Goal: Transaction & Acquisition: Purchase product/service

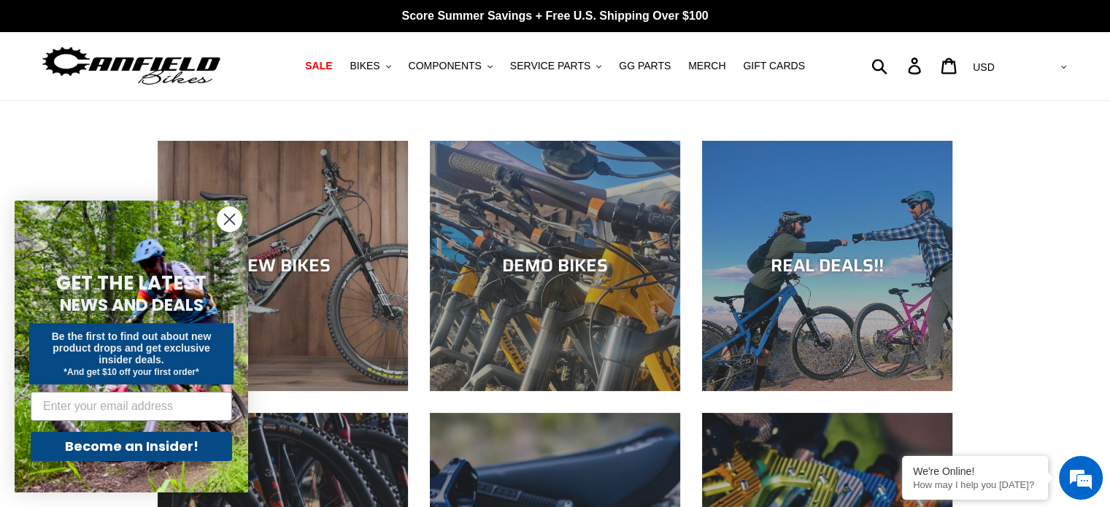
click at [226, 217] on icon "Close dialog" at bounding box center [230, 220] width 26 height 26
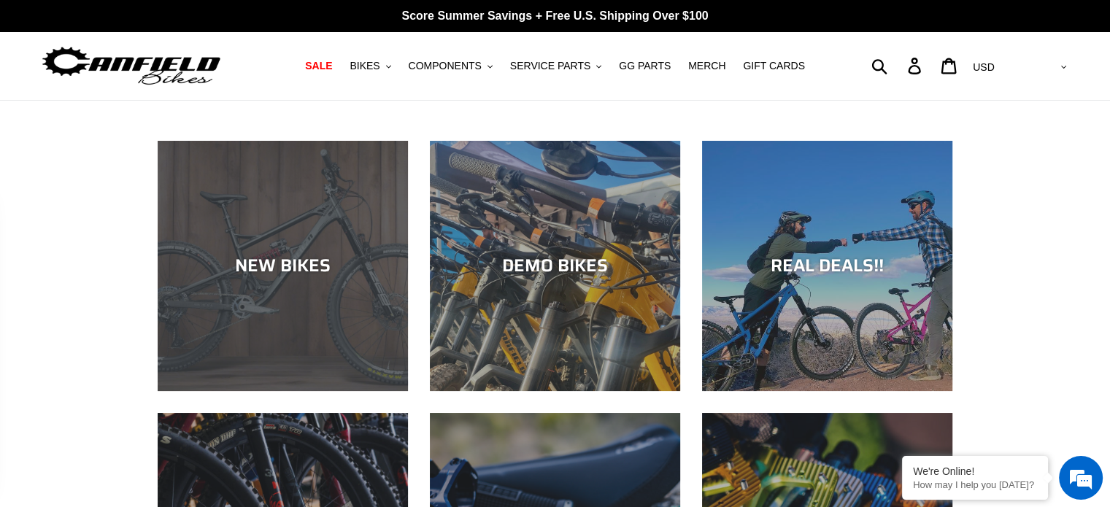
click at [318, 391] on div "NEW BIKES" at bounding box center [283, 391] width 250 height 0
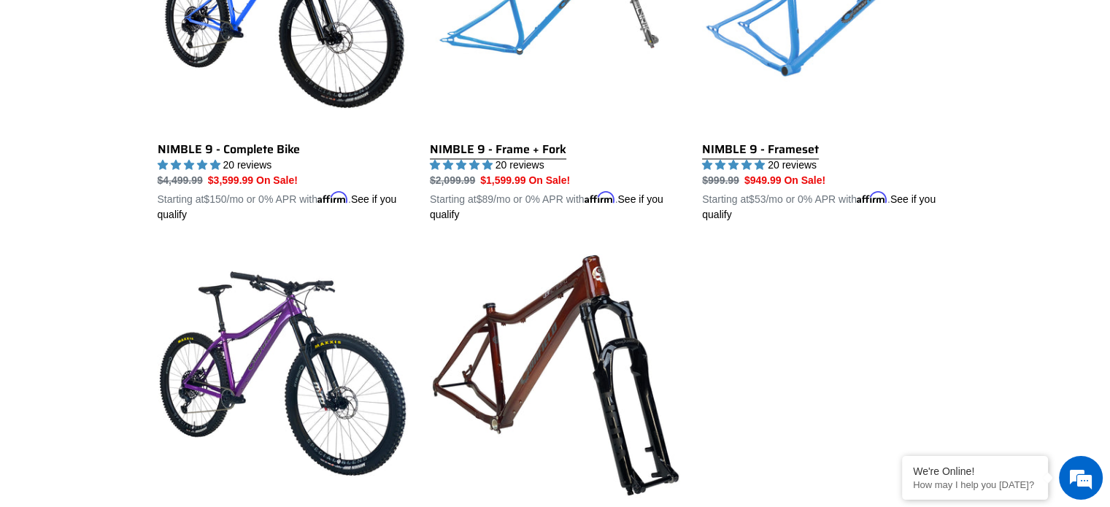
scroll to position [2530, 0]
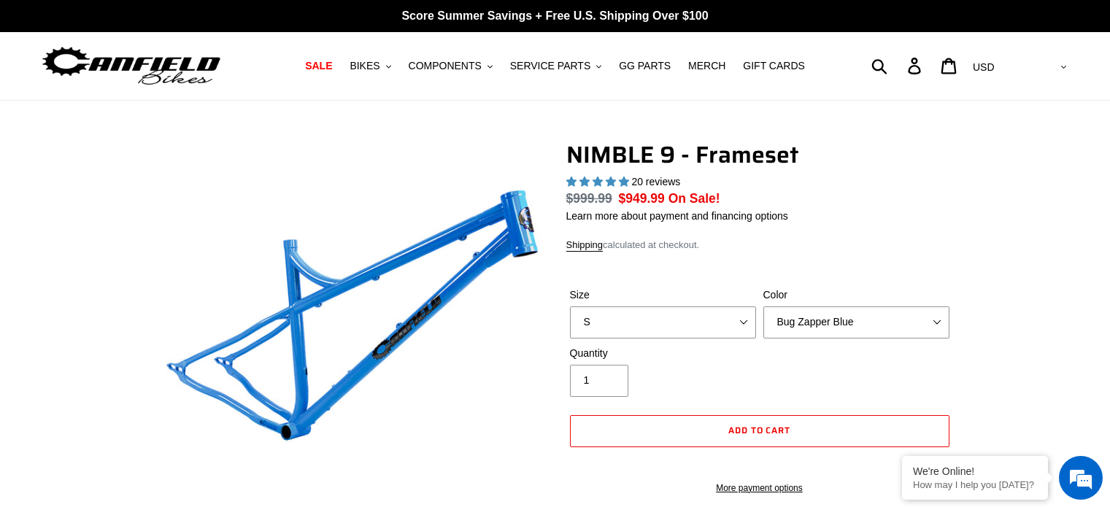
select select "highest-rating"
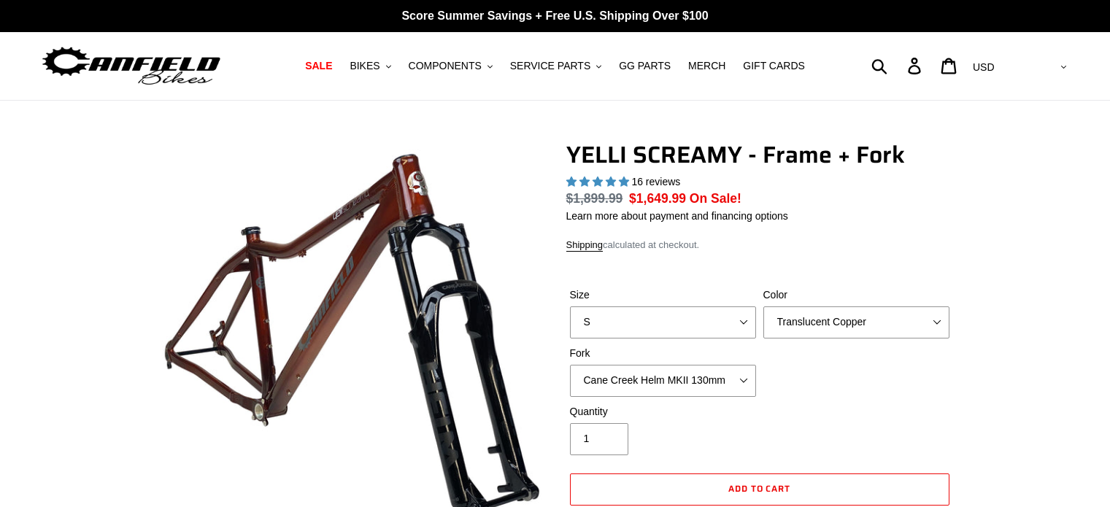
select select "highest-rating"
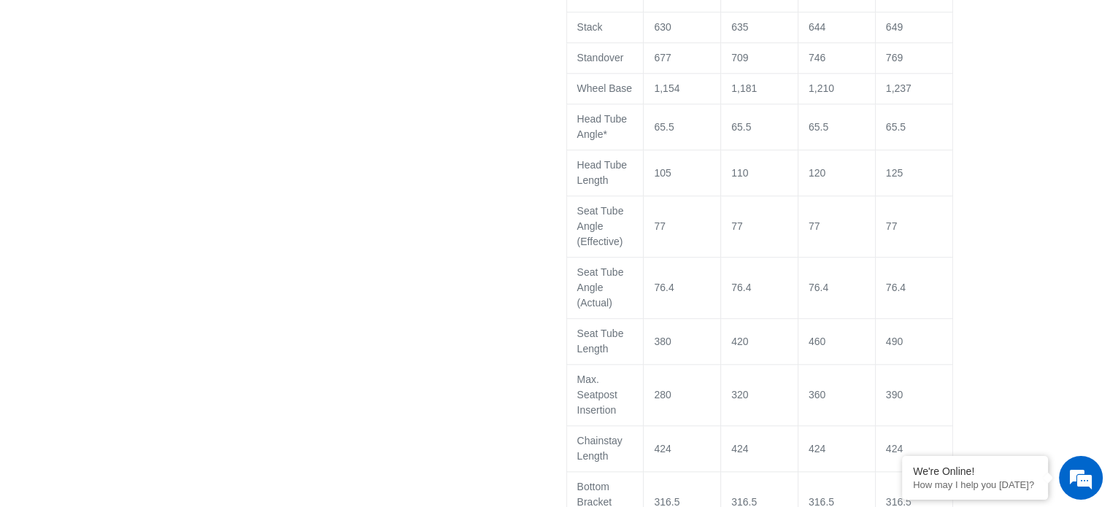
scroll to position [1557, 0]
